Goal: Information Seeking & Learning: Learn about a topic

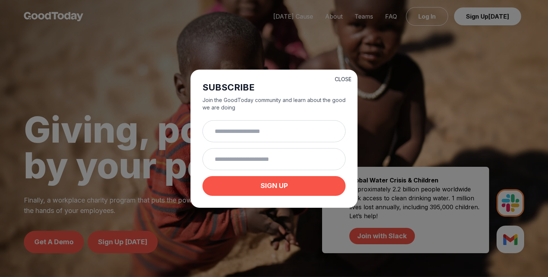
click at [342, 78] on button "CLOSE" at bounding box center [343, 79] width 17 height 7
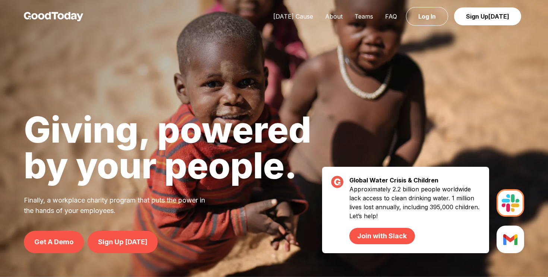
click at [309, 12] on div "[DATE] Cause About Teams FAQ Log In Sign Up [DATE]" at bounding box center [395, 16] width 257 height 9
click at [308, 18] on link "[DATE] Cause" at bounding box center [293, 16] width 52 height 7
